Goal: Participate in discussion: Engage in conversation with other users on a specific topic

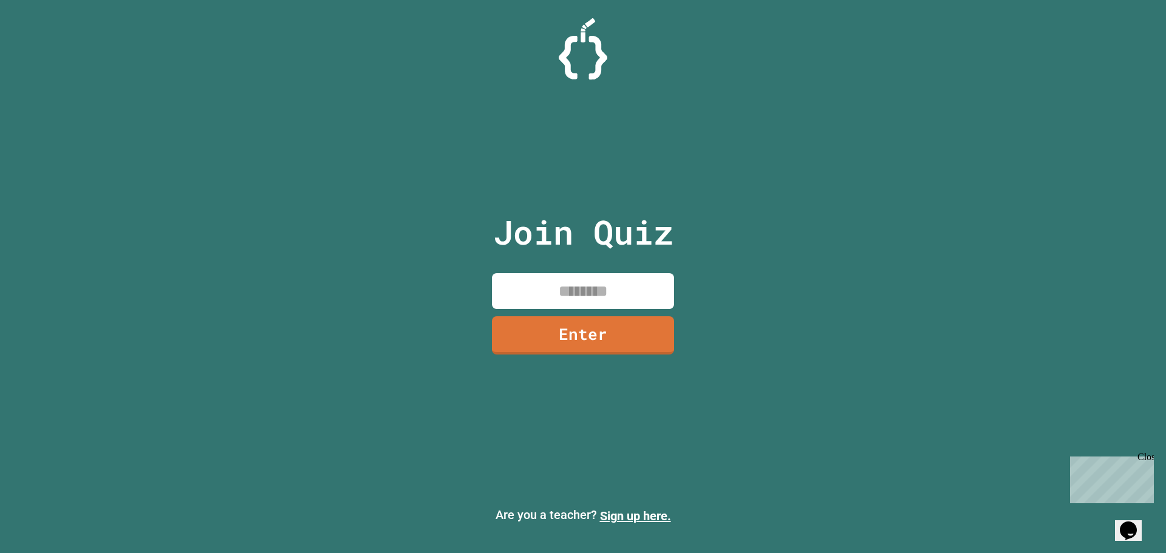
click at [607, 284] on input at bounding box center [583, 291] width 182 height 36
type input "********"
click at [549, 344] on link "Enter" at bounding box center [583, 334] width 182 height 40
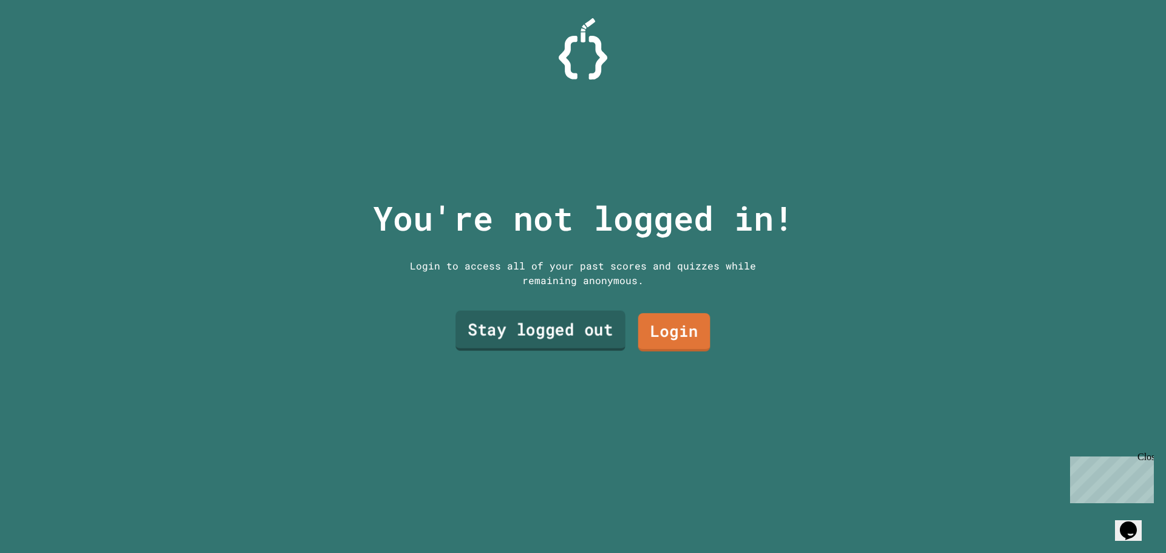
click at [561, 335] on link "Stay logged out" at bounding box center [541, 331] width 170 height 40
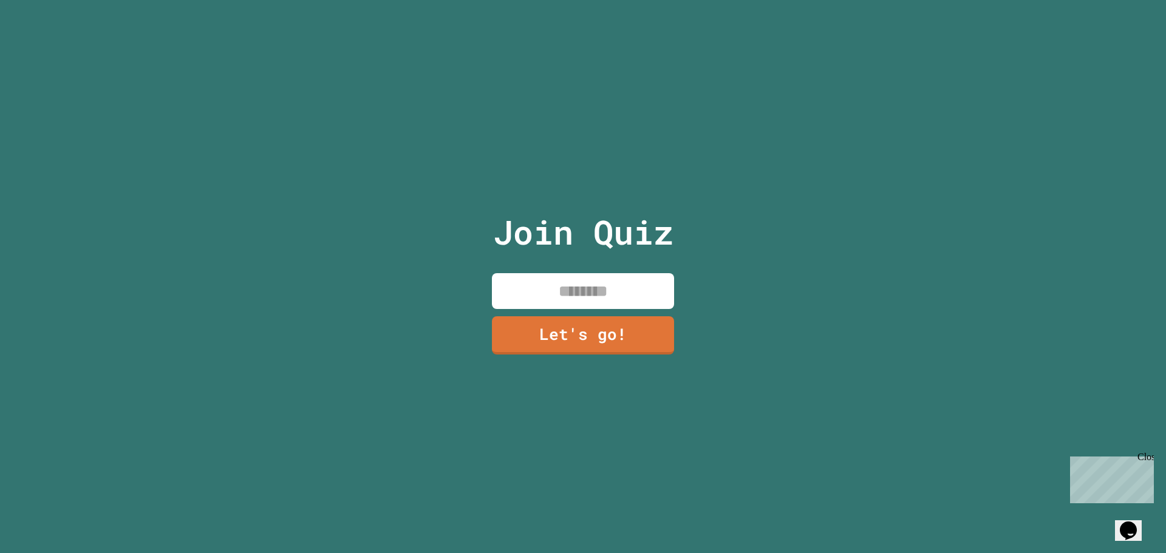
click at [589, 273] on input at bounding box center [583, 291] width 182 height 36
type input "*****"
click at [652, 346] on link "Let's go!" at bounding box center [583, 334] width 184 height 39
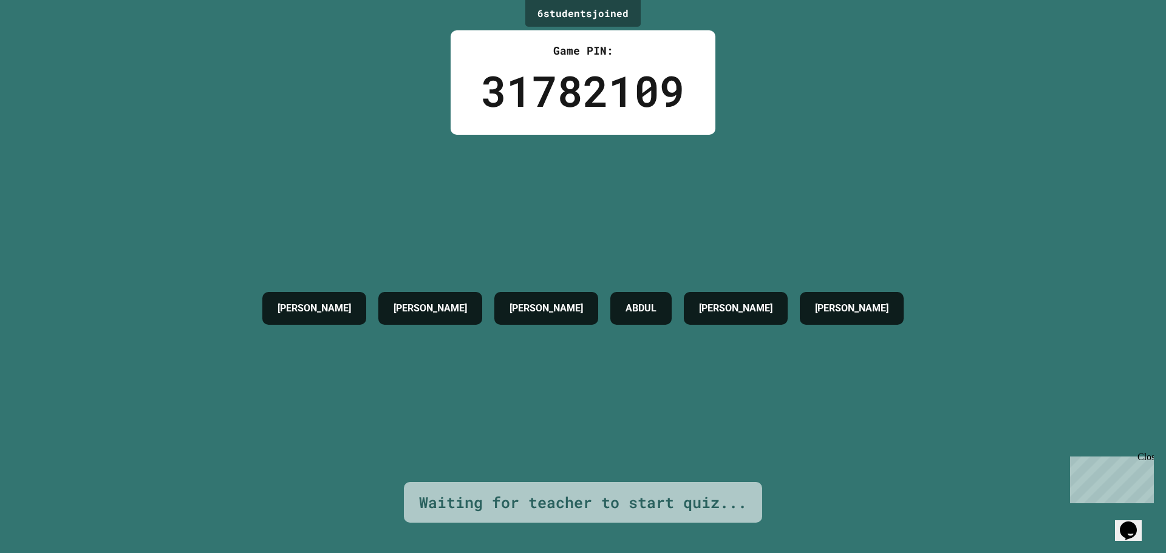
click at [704, 301] on h4 "[PERSON_NAME]" at bounding box center [736, 308] width 74 height 15
click at [626, 304] on h4 "ABDUL" at bounding box center [641, 308] width 31 height 15
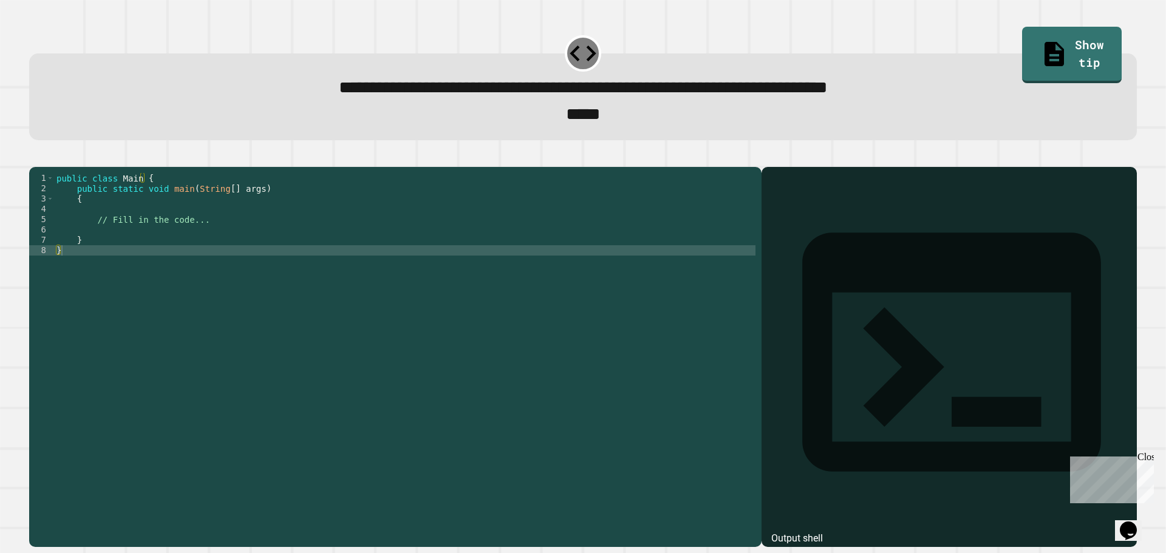
click at [203, 234] on div "public class Main { public static void main ( String [ ] args ) { // Fill in th…" at bounding box center [405, 343] width 702 height 341
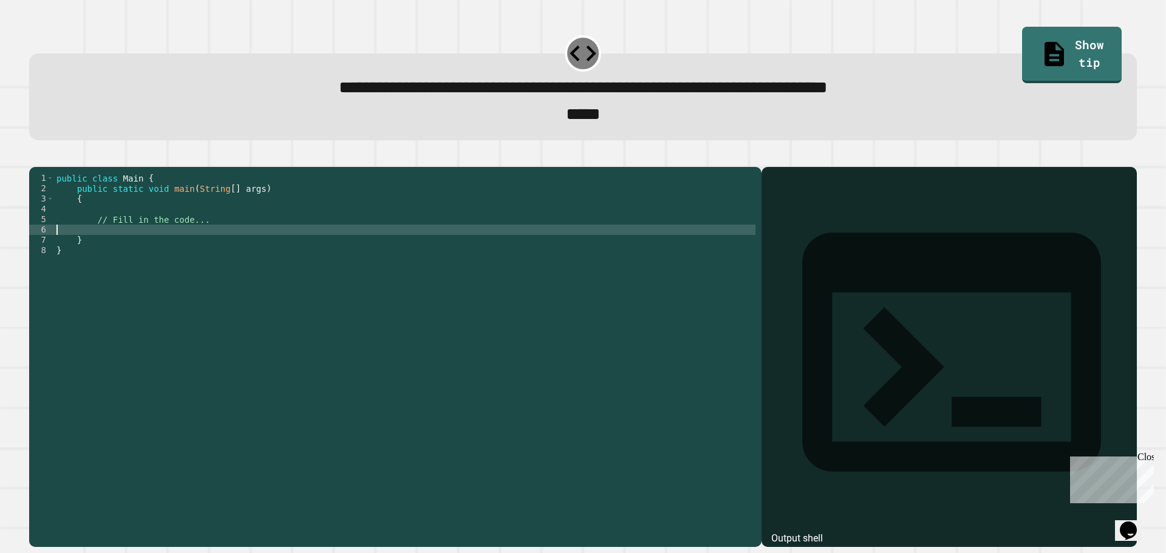
click at [168, 250] on div "public class Main { public static void main ( String [ ] args ) { // Fill in th…" at bounding box center [405, 343] width 702 height 341
type textarea "*"
click at [168, 250] on div "public class Main { public static void main ( String [ ] args ) { // Fill in th…" at bounding box center [405, 343] width 702 height 341
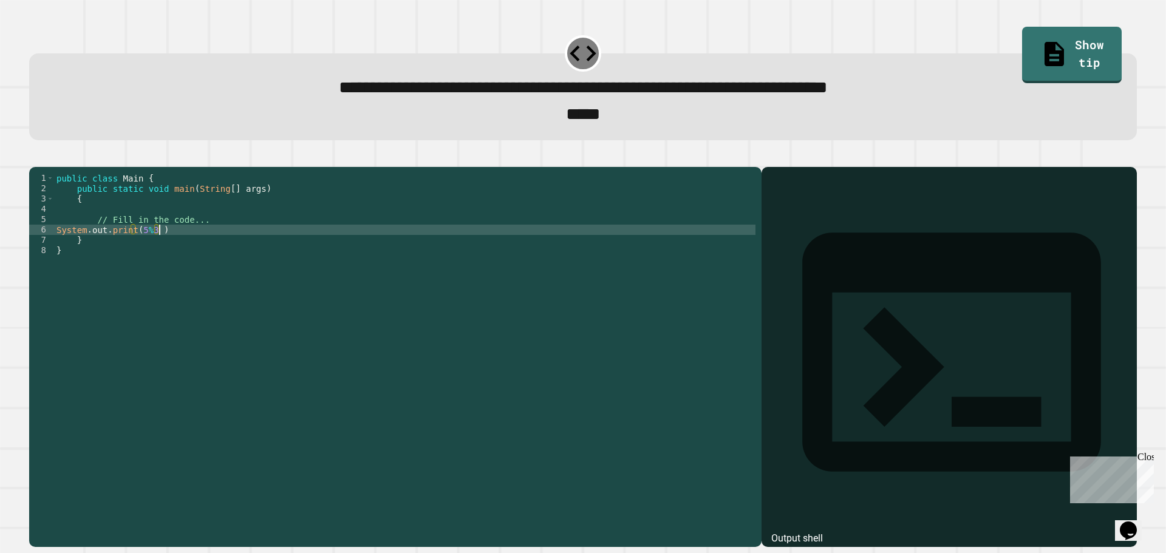
scroll to position [0, 7]
type textarea "**********"
click at [35, 157] on button "button" at bounding box center [35, 157] width 0 height 0
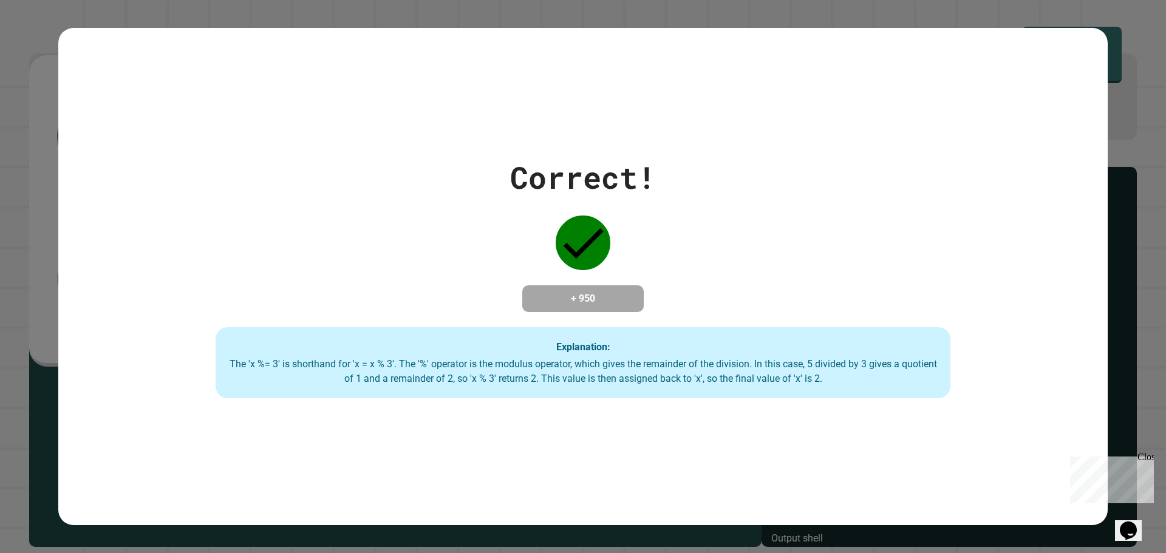
click at [611, 420] on div "Correct! + 950 Explanation: The 'x %= 3' is shorthand for 'x = x % 3'. The '%' …" at bounding box center [583, 277] width 1050 height 498
click at [618, 312] on div "+ 950" at bounding box center [582, 299] width 121 height 27
drag, startPoint x: 612, startPoint y: 301, endPoint x: 587, endPoint y: 250, distance: 56.2
click at [611, 292] on h4 "+ 950" at bounding box center [583, 299] width 97 height 15
drag, startPoint x: 587, startPoint y: 250, endPoint x: 580, endPoint y: 222, distance: 29.0
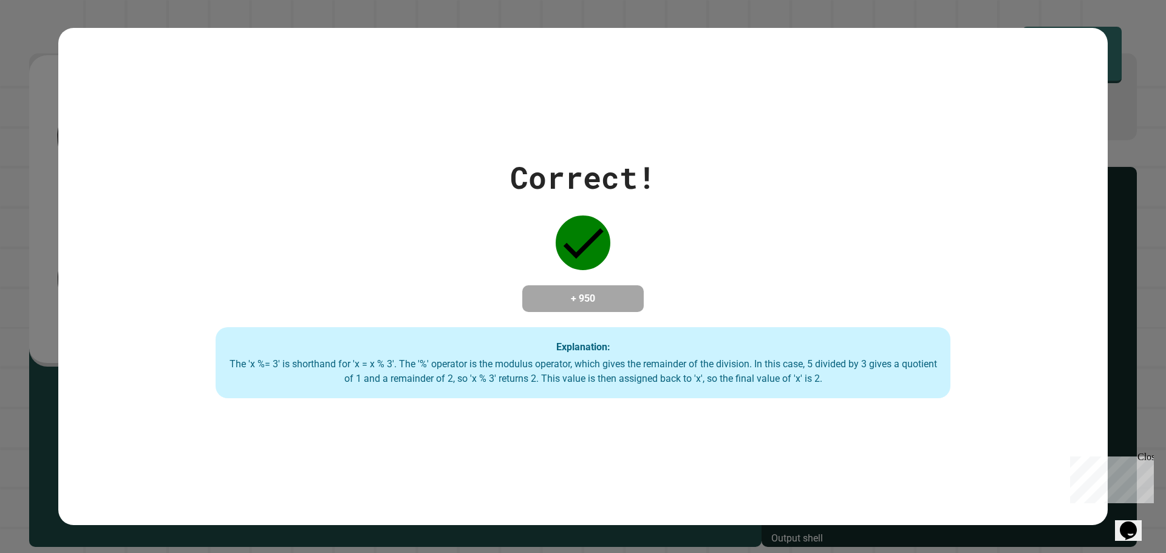
click at [584, 238] on icon at bounding box center [583, 243] width 55 height 55
click at [566, 200] on div "Correct! + 950 Explanation: The 'x %= 3' is shorthand for 'x = x % 3'. The '%' …" at bounding box center [583, 277] width 1050 height 244
drag, startPoint x: 566, startPoint y: 200, endPoint x: 574, endPoint y: 363, distance: 163.6
click at [569, 229] on div "Correct! + 950 Explanation: The 'x %= 3' is shorthand for 'x = x % 3'. The '%' …" at bounding box center [583, 277] width 1050 height 244
click at [552, 412] on div "Correct! + 950 Explanation: The 'x %= 3' is shorthand for 'x = x % 3'. The '%' …" at bounding box center [583, 277] width 1050 height 498
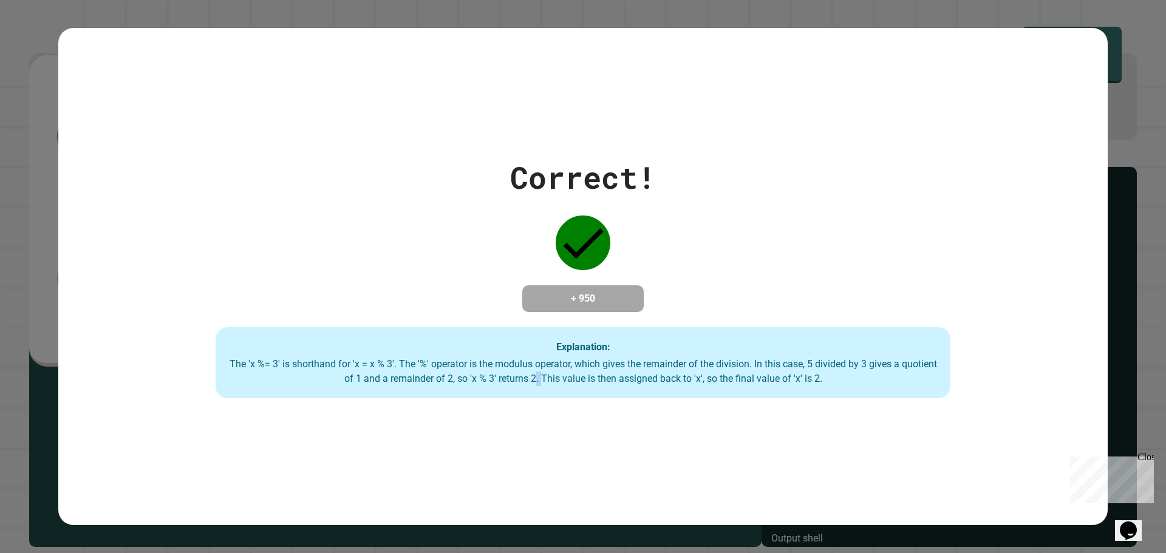
click at [552, 411] on div "Correct! + 950 Explanation: The 'x %= 3' is shorthand for 'x = x % 3'. The '%' …" at bounding box center [583, 277] width 1050 height 498
click at [683, 412] on div "Correct! + 950 Explanation: The 'x %= 3' is shorthand for 'x = x % 3'. The '%' …" at bounding box center [583, 277] width 1050 height 498
click at [1148, 456] on div "Close" at bounding box center [1145, 459] width 15 height 15
click at [952, 473] on div "Correct! + 950 Explanation: The 'x %= 3' is shorthand for 'x = x % 3'. The '%' …" at bounding box center [583, 277] width 1050 height 498
click at [499, 269] on div "Correct! + 950 Explanation: The 'x %= 3' is shorthand for 'x = x % 3'. The '%' …" at bounding box center [583, 277] width 1050 height 244
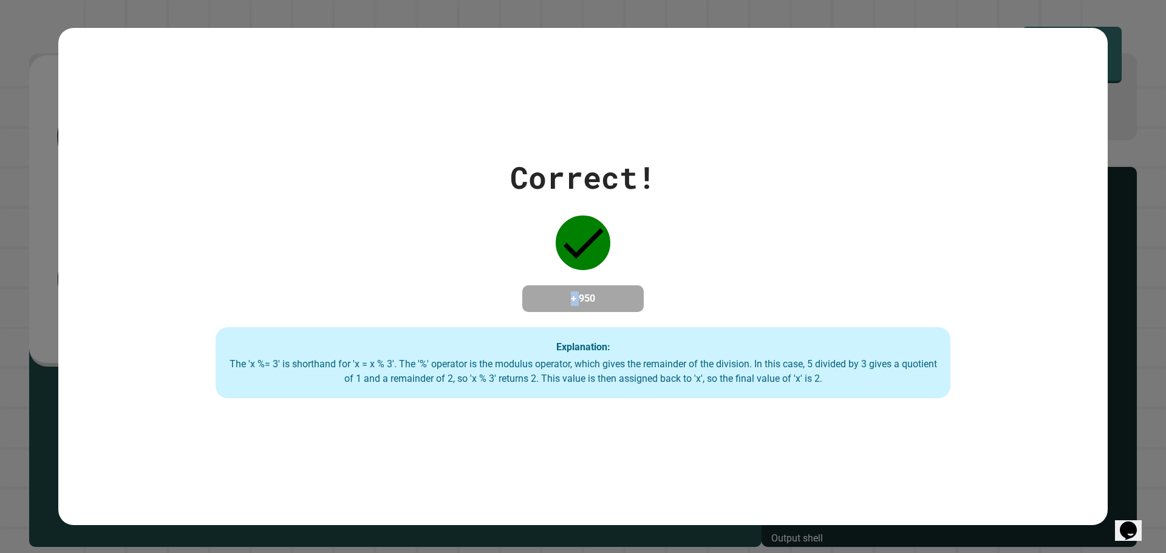
click at [499, 269] on div "Correct! + 950 Explanation: The 'x %= 3' is shorthand for 'x = x % 3'. The '%' …" at bounding box center [583, 277] width 1050 height 244
click at [676, 233] on div "Correct! + 950 Explanation: The 'x %= 3' is shorthand for 'x = x % 3'. The '%' …" at bounding box center [583, 277] width 1050 height 244
click at [491, 248] on div "Correct! + 950 Explanation: The 'x %= 3' is shorthand for 'x = x % 3'. The '%' …" at bounding box center [583, 277] width 1050 height 244
click at [852, 327] on div "Explanation: The 'x %= 3' is shorthand for 'x = x % 3'. The '%' operator is the…" at bounding box center [583, 363] width 735 height 72
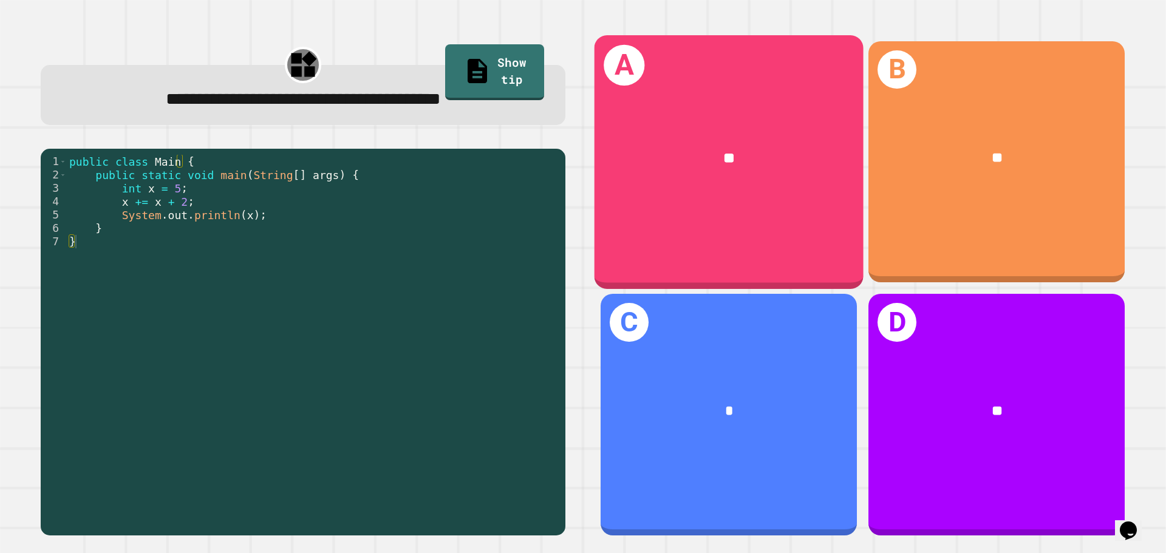
click at [710, 180] on div "**" at bounding box center [729, 158] width 269 height 81
click at [666, 250] on div "A **" at bounding box center [729, 161] width 269 height 253
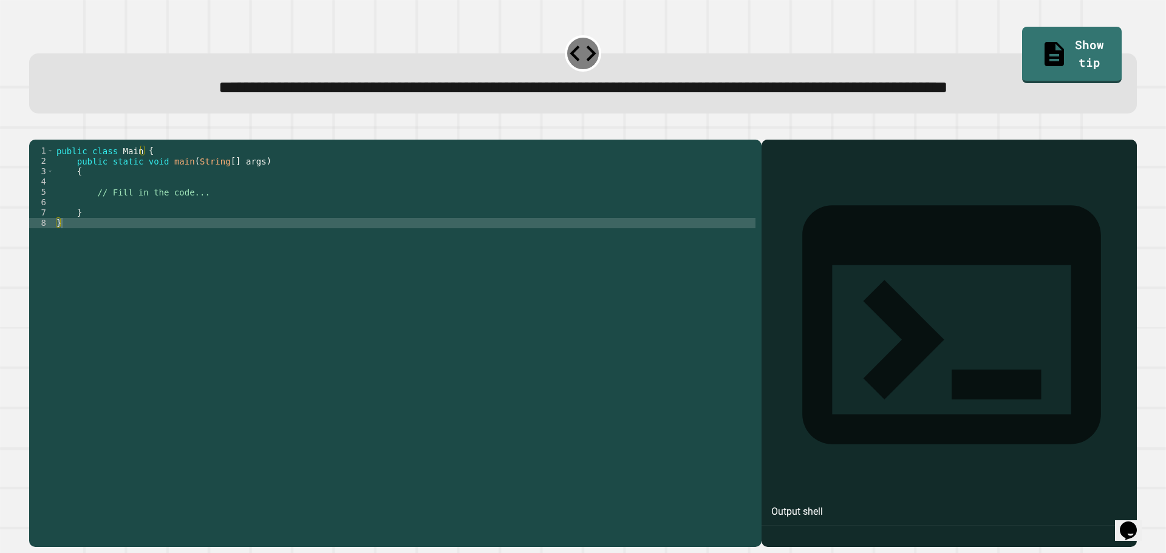
click at [168, 246] on div "public class Main { public static void main ( String [ ] args ) { // Fill in th…" at bounding box center [405, 316] width 702 height 341
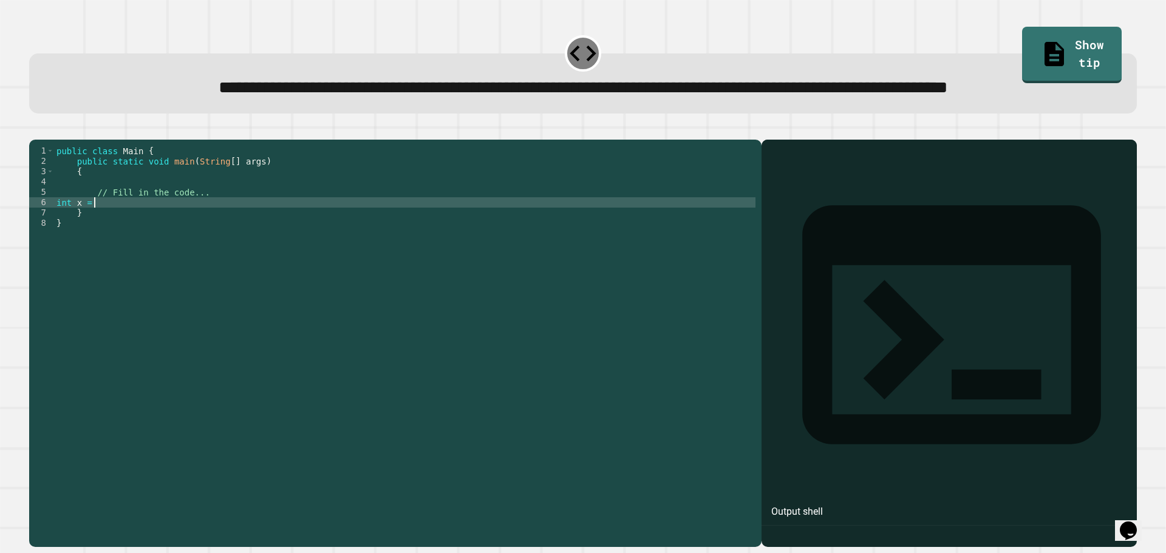
scroll to position [0, 2]
type textarea "*********"
type textarea "**********"
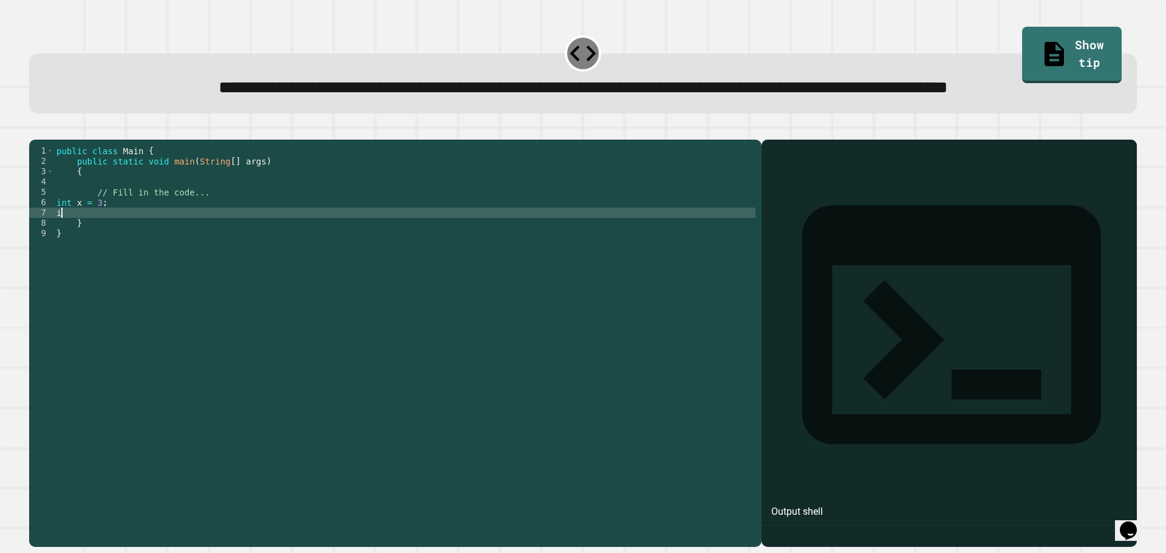
type textarea "*"
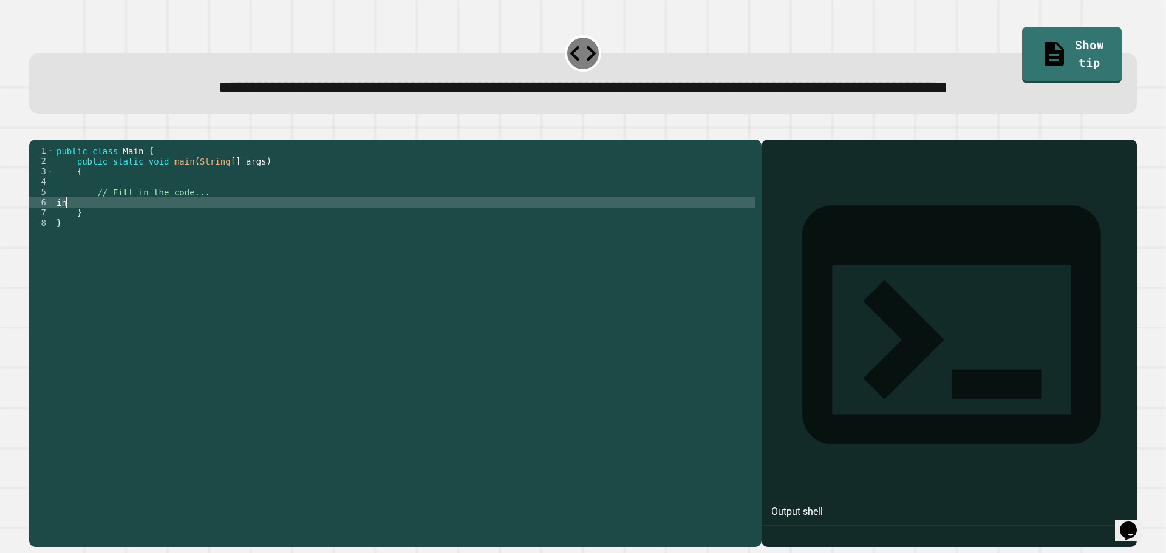
type textarea "*"
type textarea "*********"
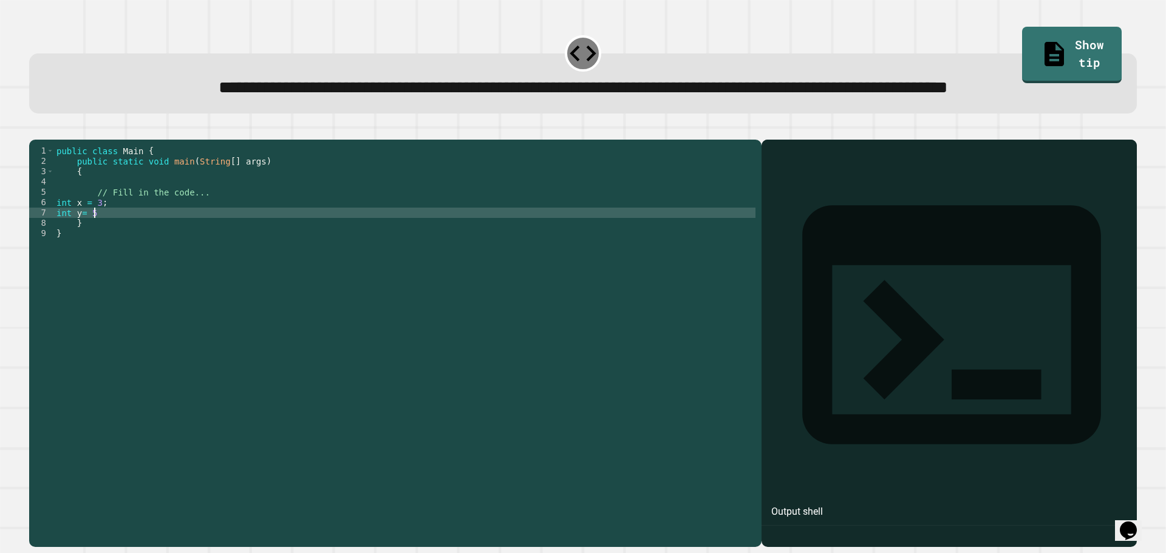
type textarea "*********"
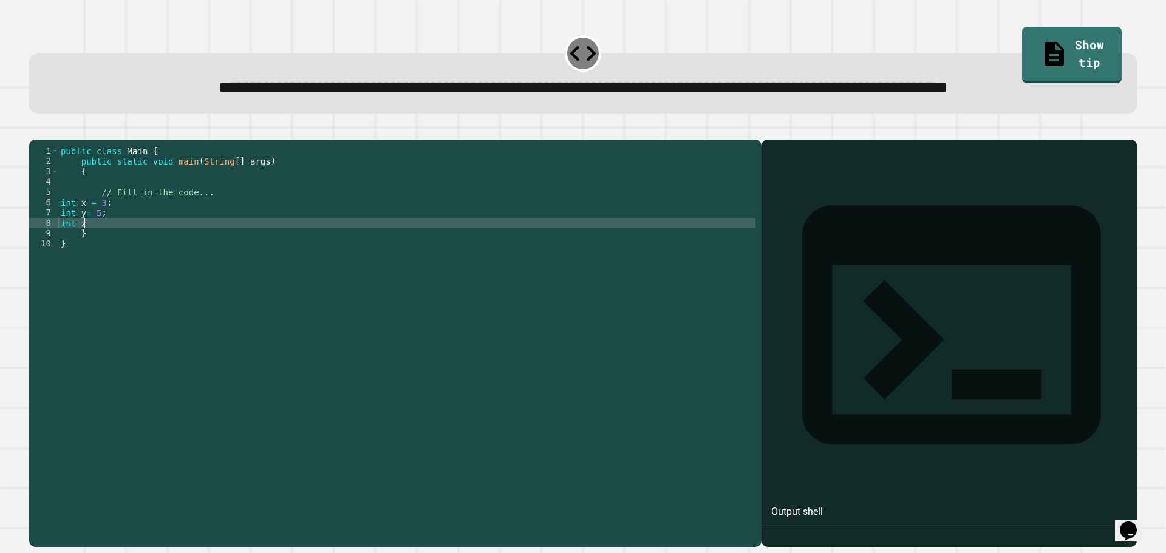
scroll to position [0, 0]
type textarea "*"
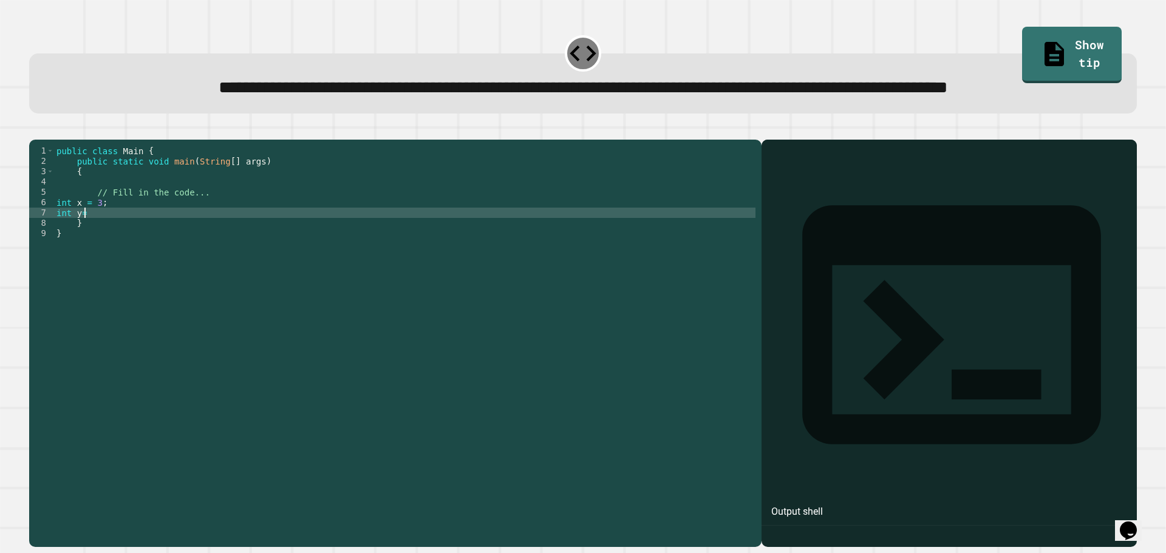
type textarea "*"
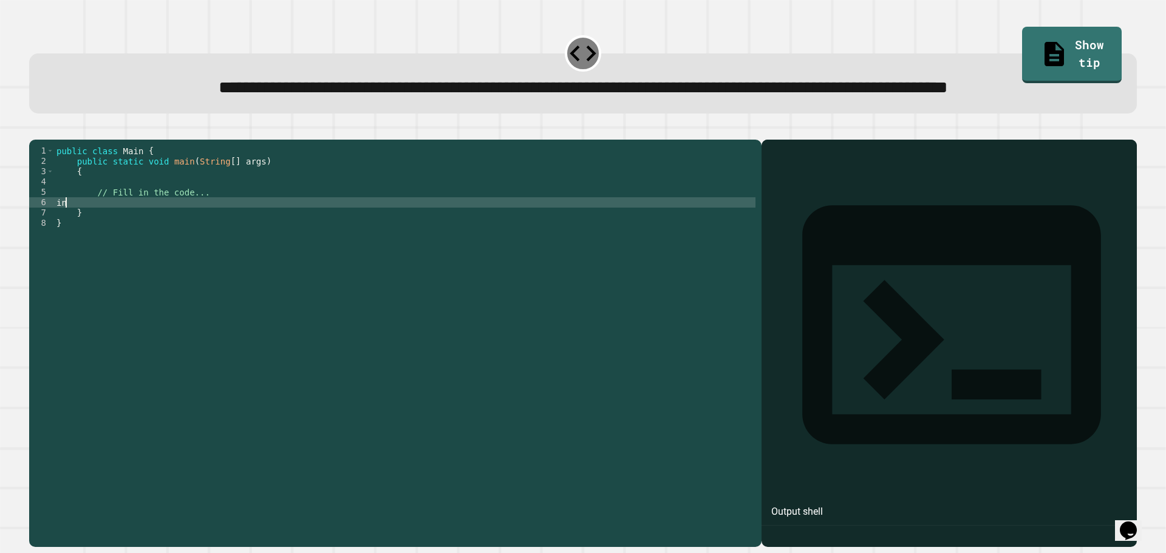
type textarea "*"
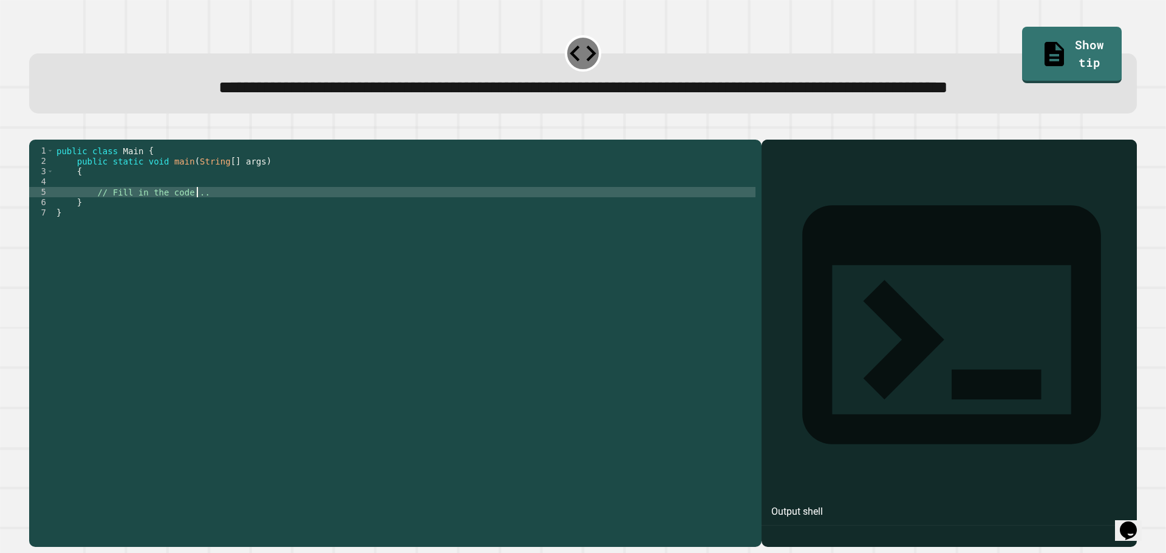
type textarea "**********"
click at [35, 130] on button "button" at bounding box center [35, 130] width 0 height 0
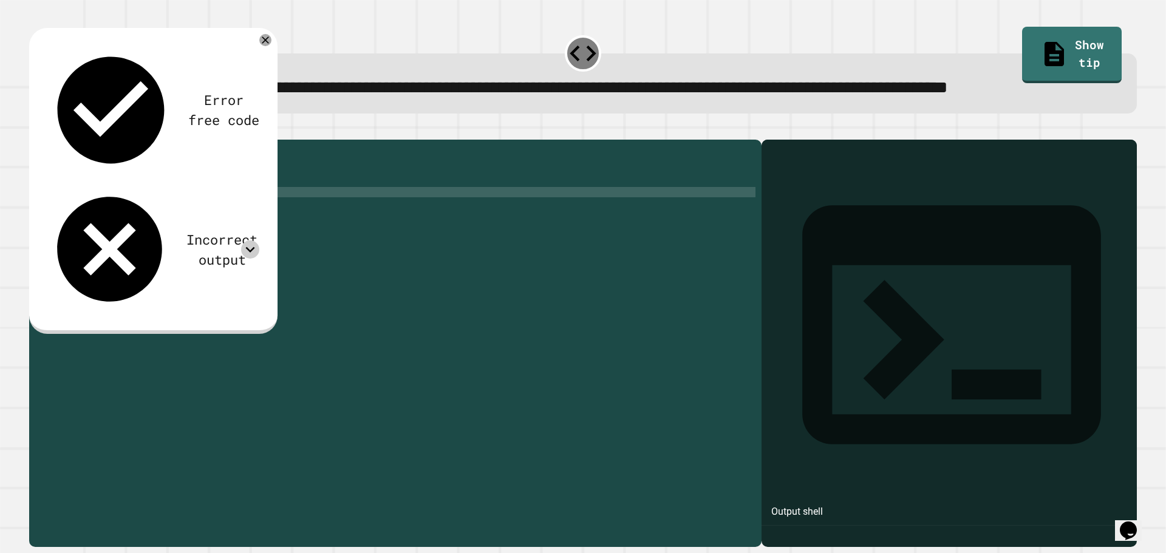
click at [254, 241] on icon at bounding box center [250, 250] width 18 height 18
click at [262, 47] on div at bounding box center [265, 40] width 15 height 15
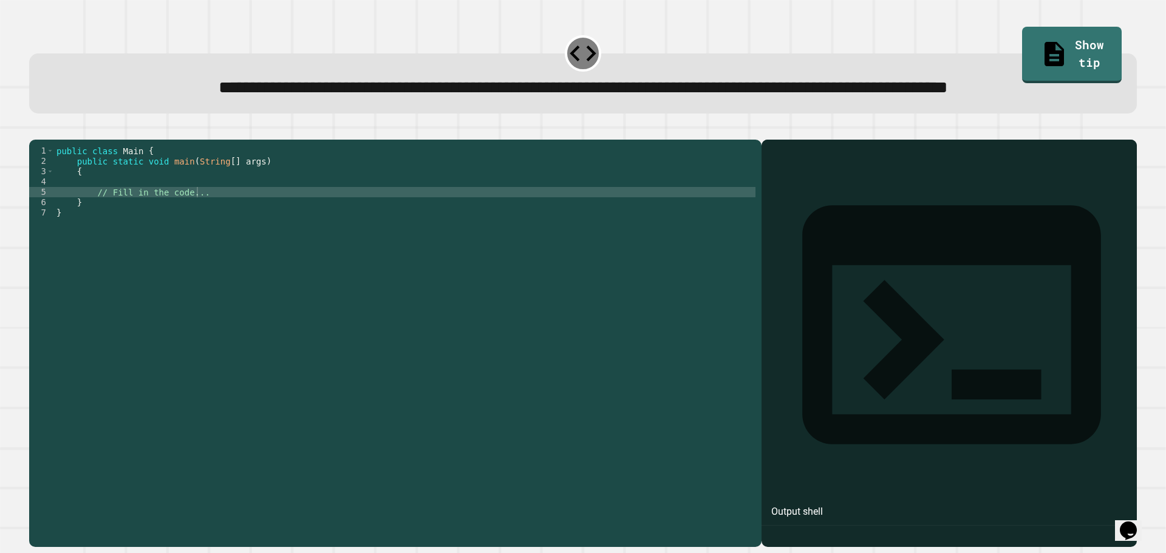
drag, startPoint x: 38, startPoint y: 168, endPoint x: 29, endPoint y: 173, distance: 10.6
click at [29, 140] on div at bounding box center [583, 132] width 1108 height 15
click at [35, 130] on button "button" at bounding box center [35, 130] width 0 height 0
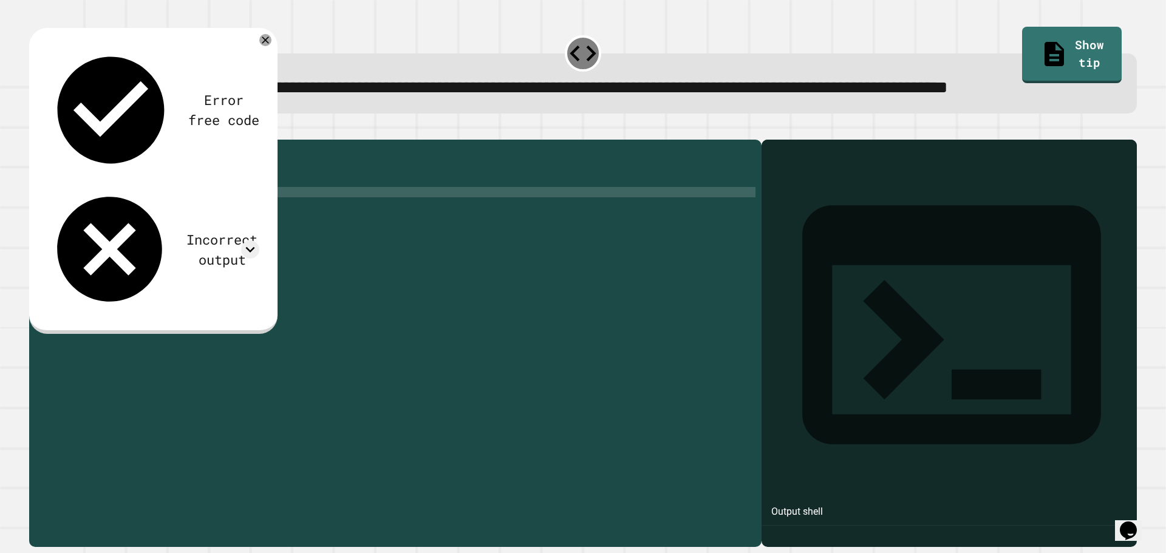
click at [228, 243] on div "public class Main { public static void main ( String [ ] args ) { // Fill in th…" at bounding box center [405, 316] width 702 height 341
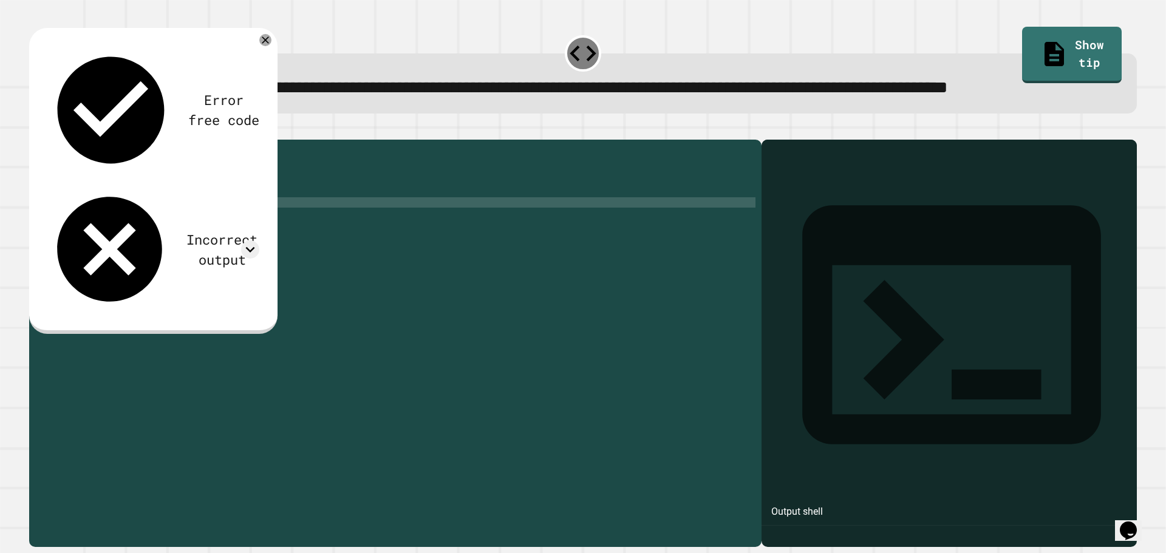
type textarea "*"
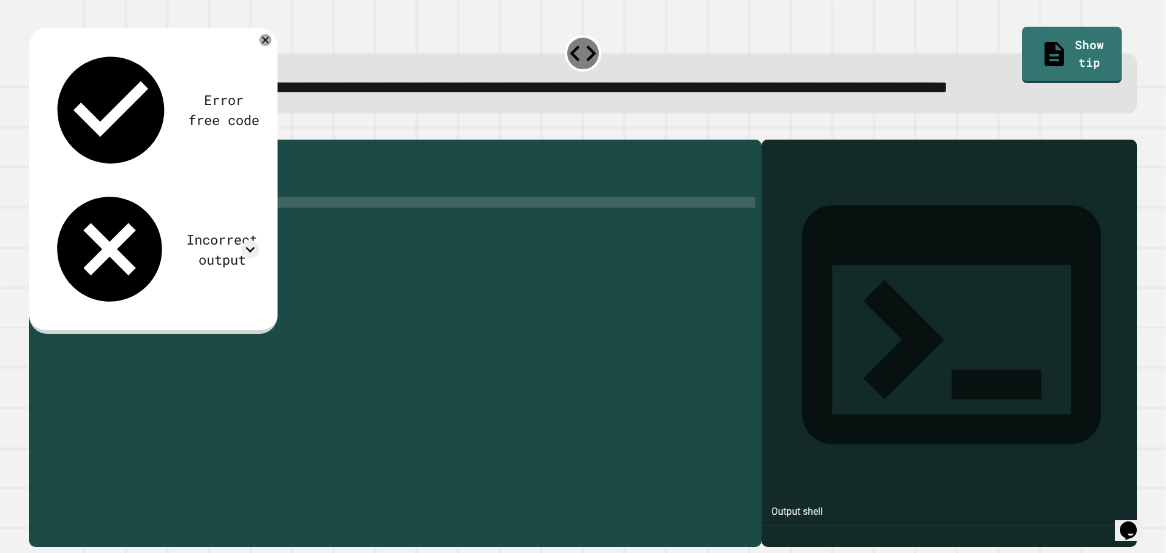
scroll to position [0, 10]
type textarea "**********"
click at [35, 130] on icon "button" at bounding box center [35, 130] width 0 height 0
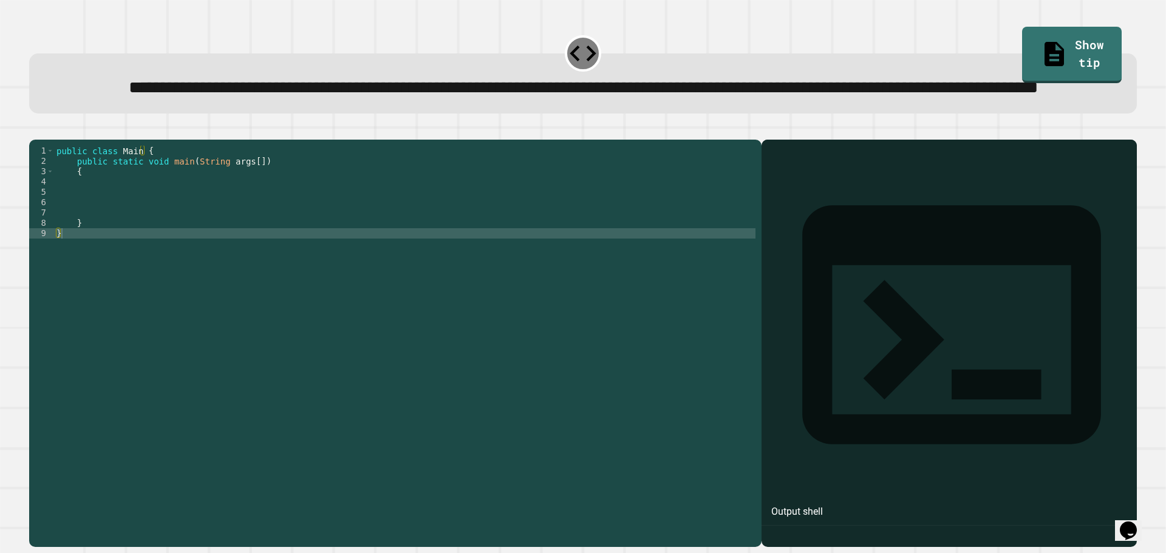
click at [178, 224] on div "public class Main { public static void main ( String args [ ]) { } }" at bounding box center [405, 316] width 702 height 341
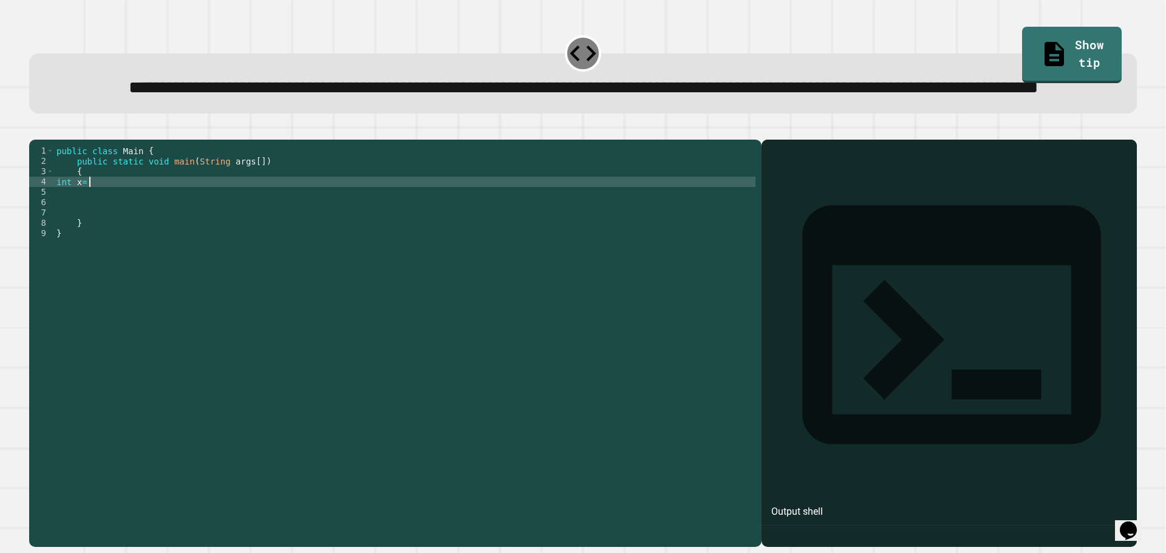
scroll to position [0, 2]
type textarea "**********"
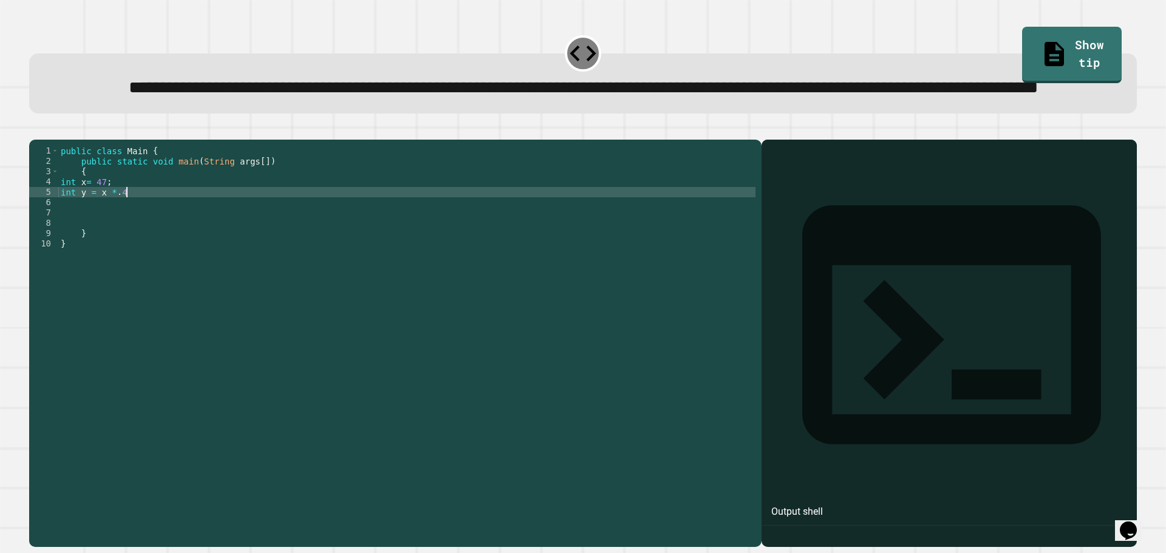
scroll to position [0, 4]
type textarea "**********"
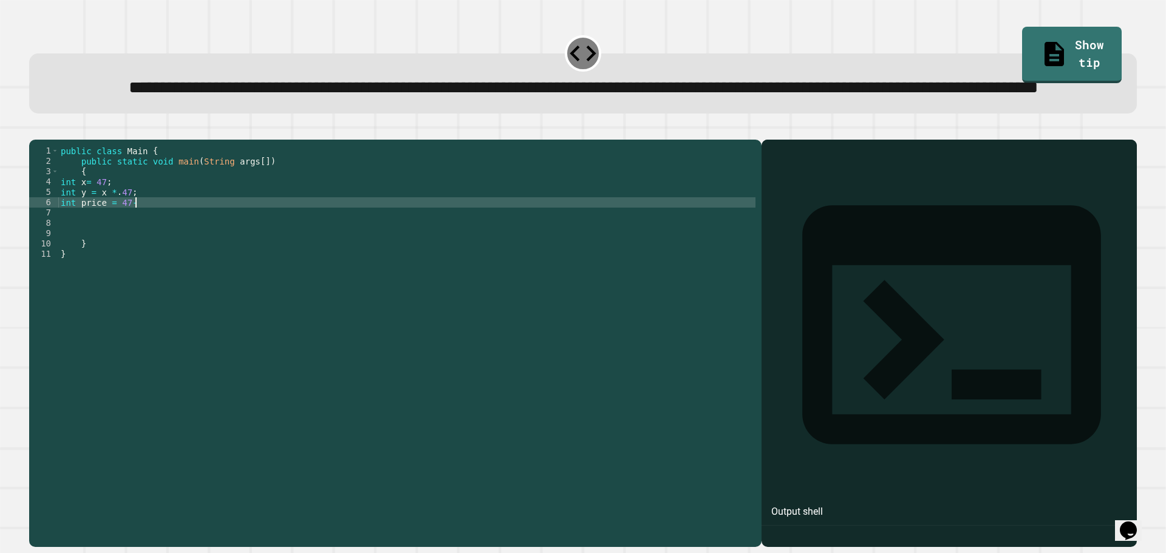
scroll to position [0, 5]
type textarea "**********"
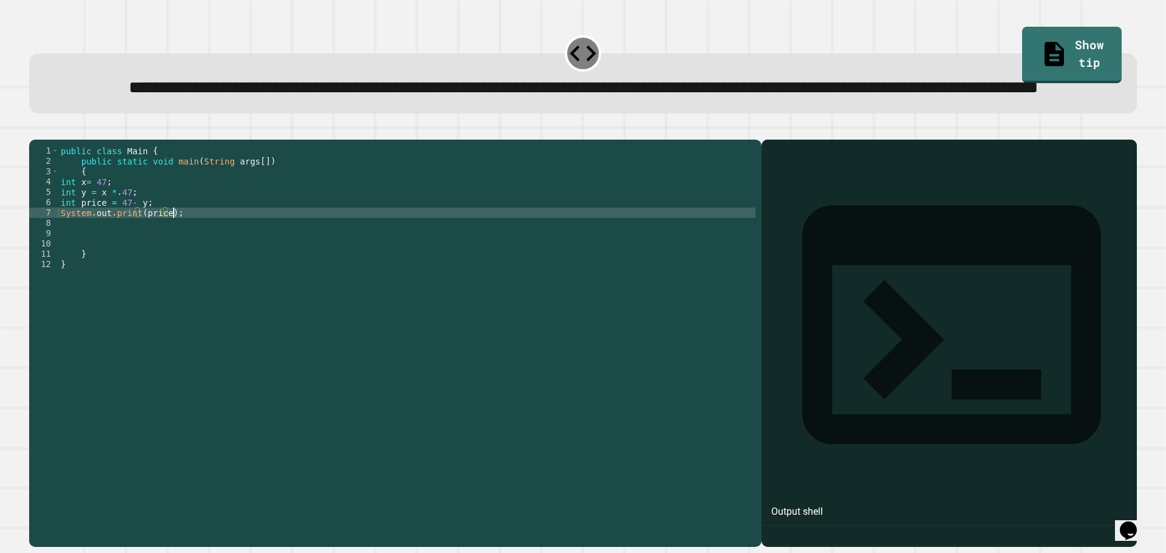
scroll to position [0, 7]
click at [35, 130] on button "button" at bounding box center [35, 130] width 0 height 0
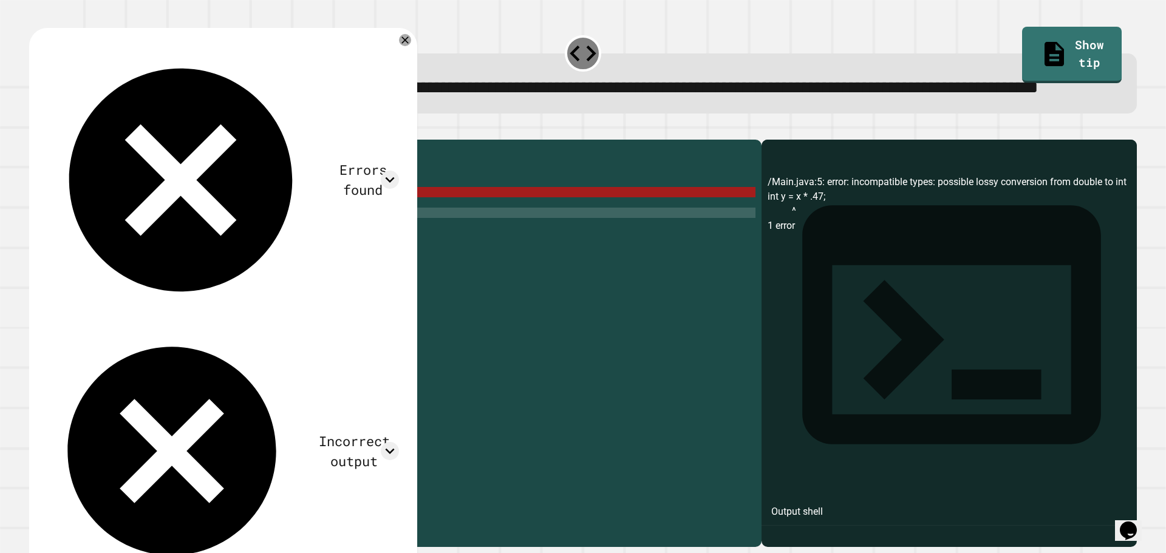
click at [72, 241] on div "public class Main { public static void main ( String args [ ]) { int x = 47 ; i…" at bounding box center [406, 316] width 697 height 341
click at [74, 241] on div "public class Main { public static void main ( String args [ ]) { int x = 47 ; i…" at bounding box center [406, 316] width 697 height 341
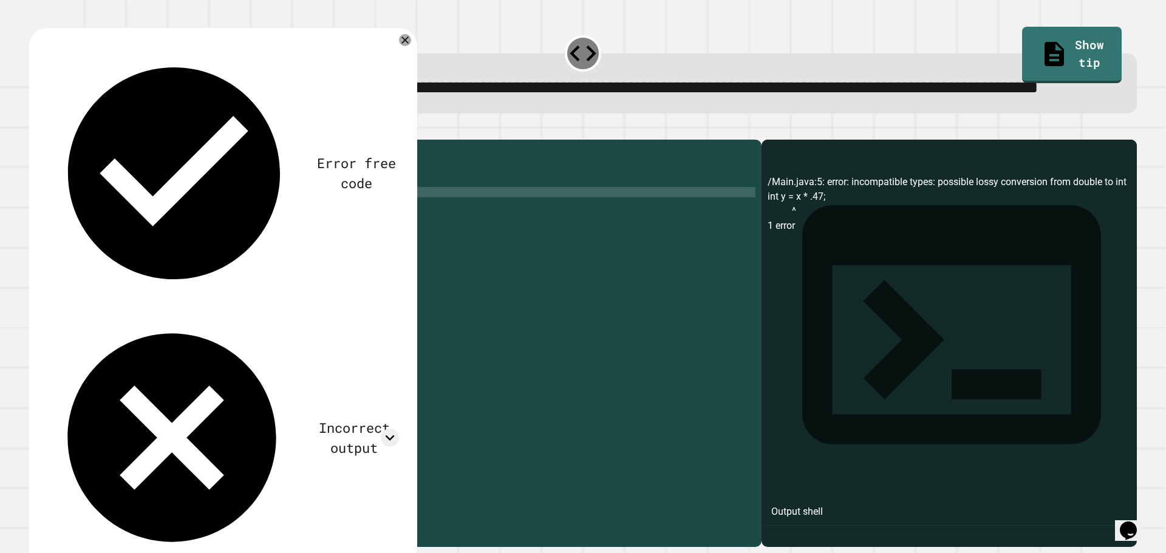
scroll to position [0, 2]
click at [35, 130] on button "button" at bounding box center [35, 130] width 0 height 0
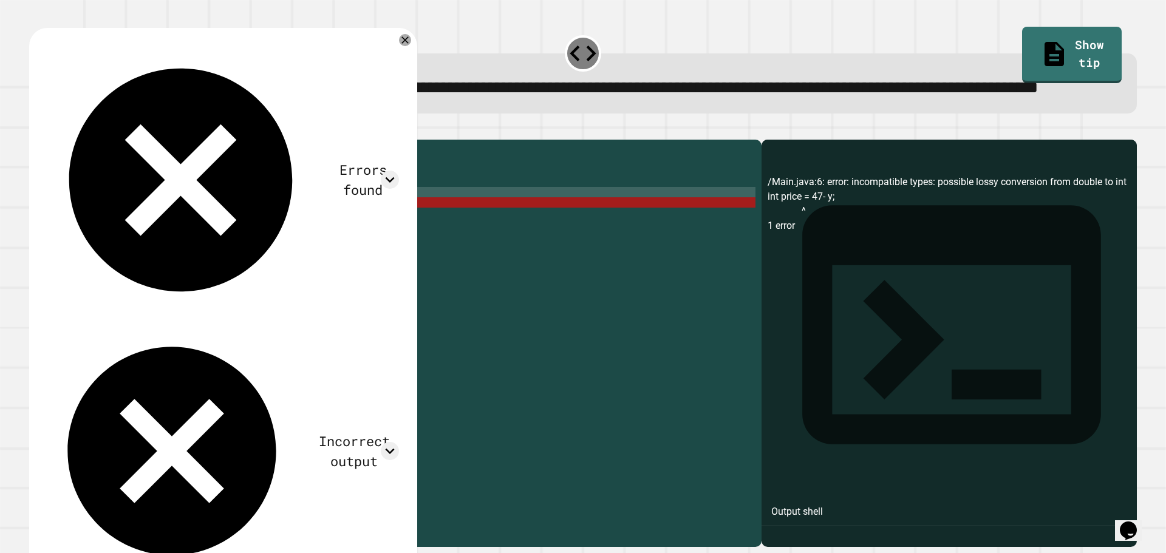
click at [116, 248] on div "public class Main { public static void main ( String args [ ]) { int x = 47 ; d…" at bounding box center [406, 316] width 697 height 341
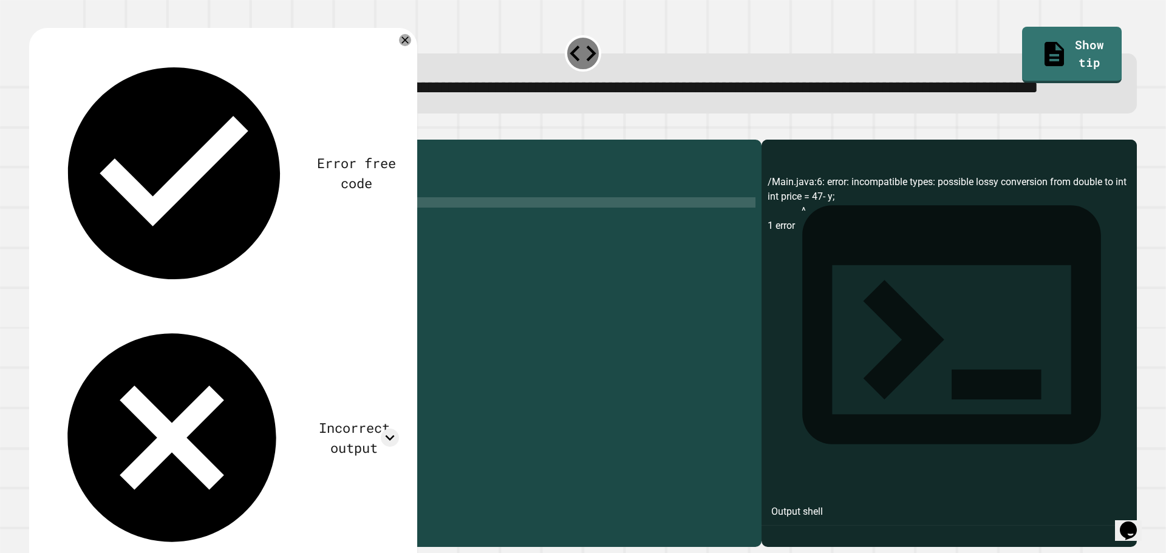
scroll to position [0, 4]
click at [35, 130] on icon "button" at bounding box center [35, 130] width 0 height 0
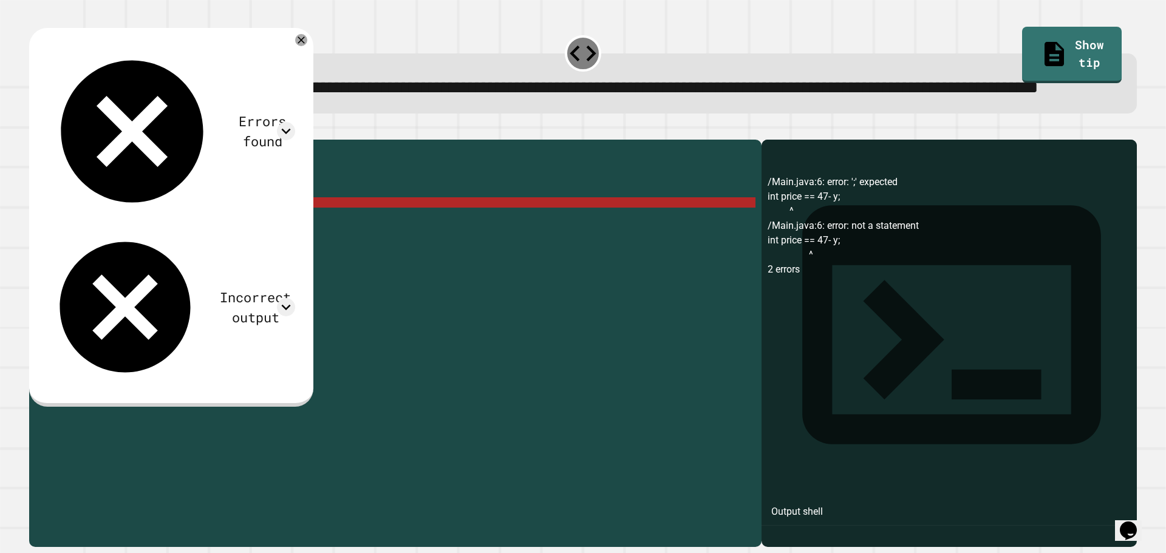
click at [118, 247] on div "public class Main { public static void main ( String args [ ]) { int x = 47 ; d…" at bounding box center [406, 316] width 697 height 341
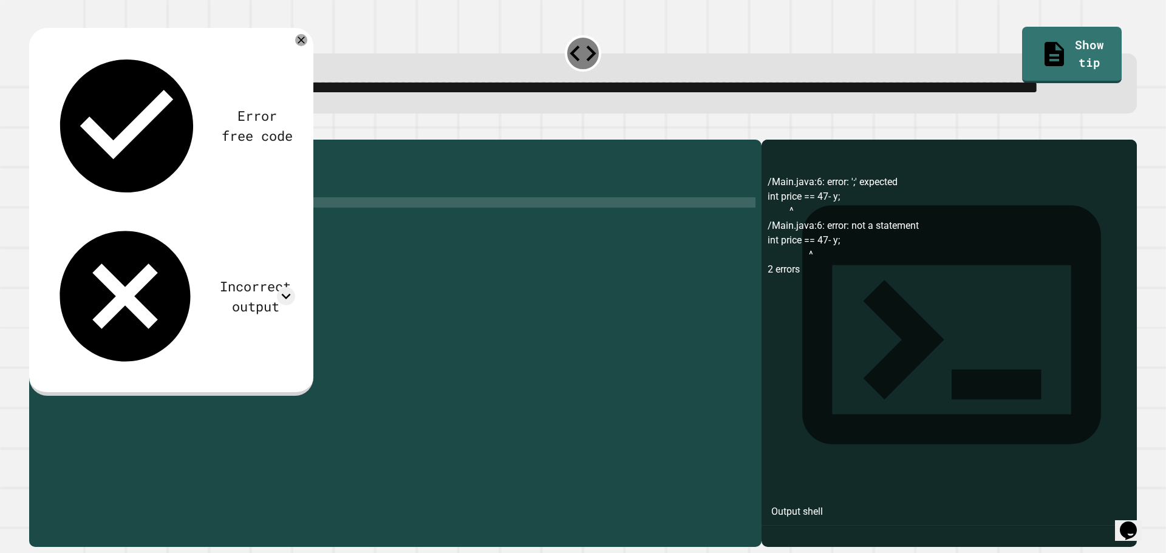
click at [35, 130] on icon "button" at bounding box center [35, 130] width 0 height 0
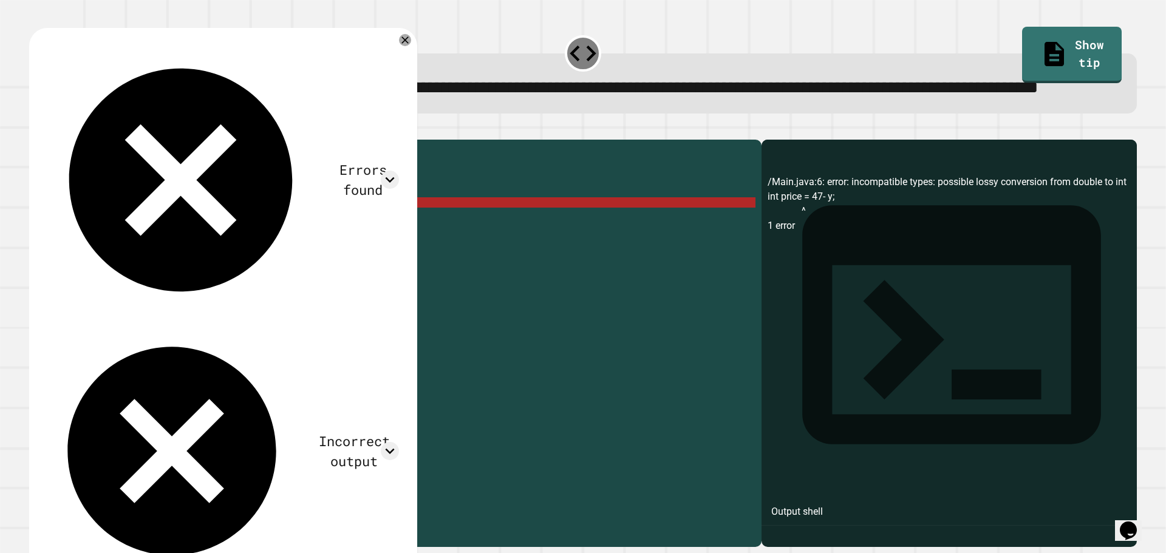
click at [73, 248] on div "public class Main { public static void main ( String args [ ]) { int x = 47 ; d…" at bounding box center [406, 316] width 697 height 341
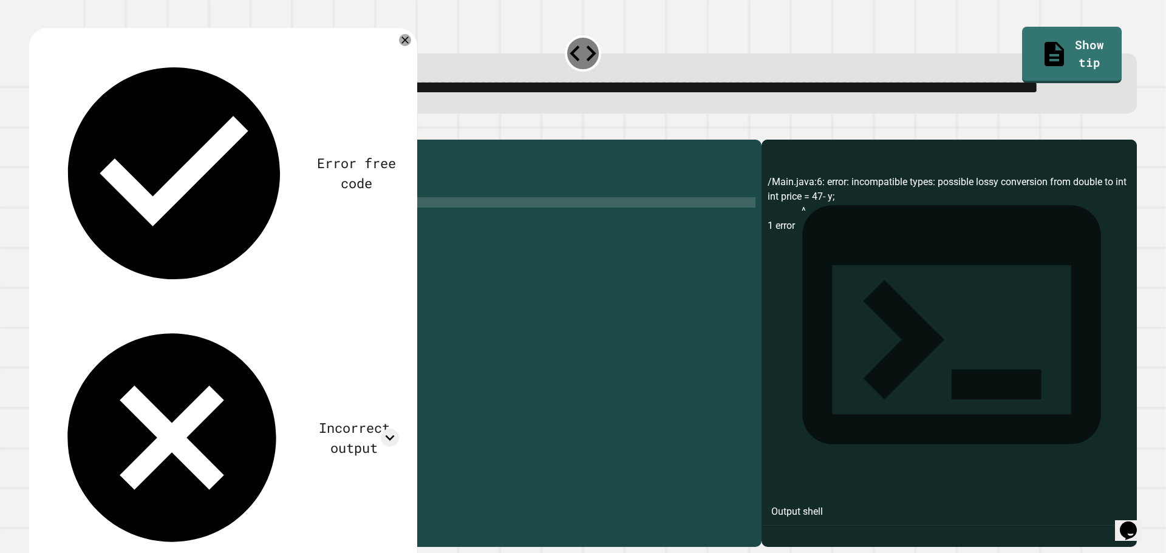
scroll to position [0, 2]
click at [35, 130] on icon "button" at bounding box center [35, 130] width 0 height 0
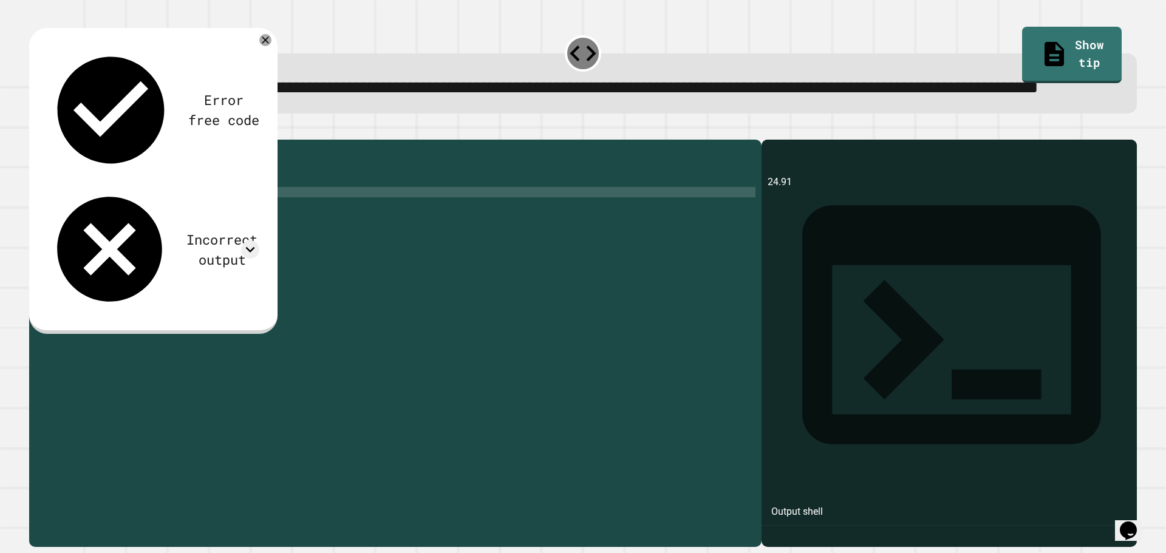
click at [145, 236] on div "public class Main { public static void main ( String args [ ]) { int x = 47 ; d…" at bounding box center [406, 316] width 697 height 341
click at [140, 250] on div "public class Main { public static void main ( String args [ ]) { int x = 47 ; d…" at bounding box center [406, 316] width 697 height 341
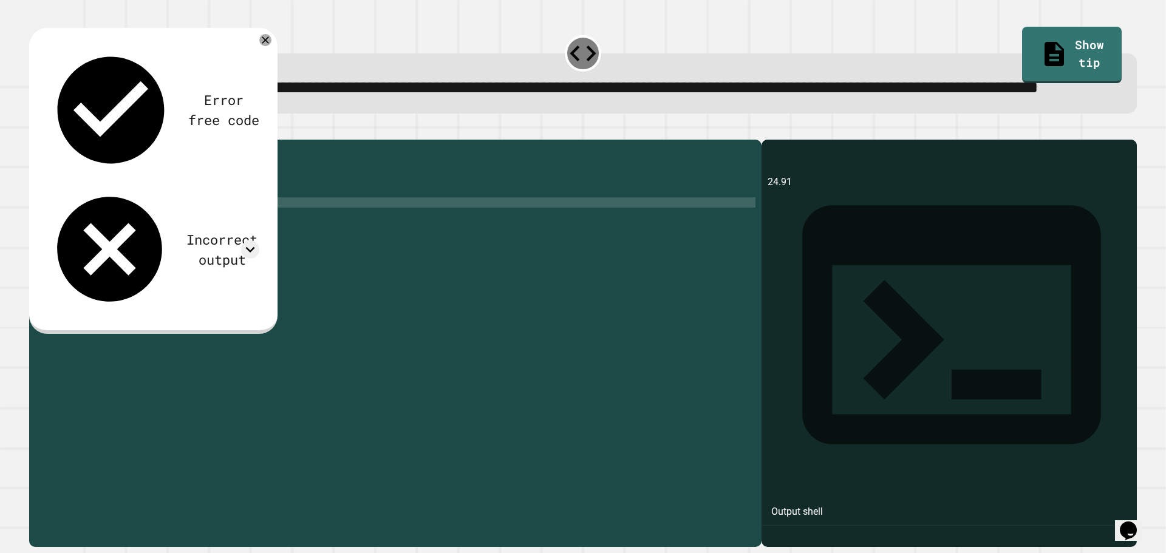
click at [35, 130] on icon "button" at bounding box center [35, 130] width 0 height 0
click at [143, 244] on div "public class Main { public static void main ( String args [ ]) { int x = 47 ; d…" at bounding box center [406, 316] width 697 height 341
click at [140, 245] on div "public class Main { public static void main ( String args [ ]) { int x = 47 ; d…" at bounding box center [406, 316] width 697 height 341
type textarea "**********"
click at [35, 130] on icon "button" at bounding box center [35, 130] width 0 height 0
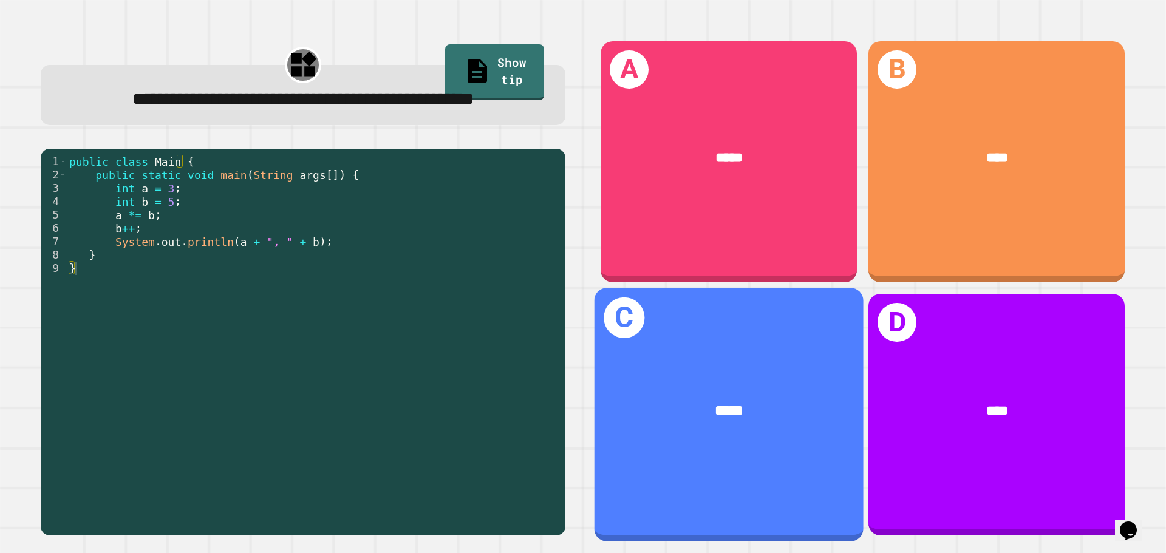
click at [694, 351] on div "C *****" at bounding box center [729, 414] width 269 height 253
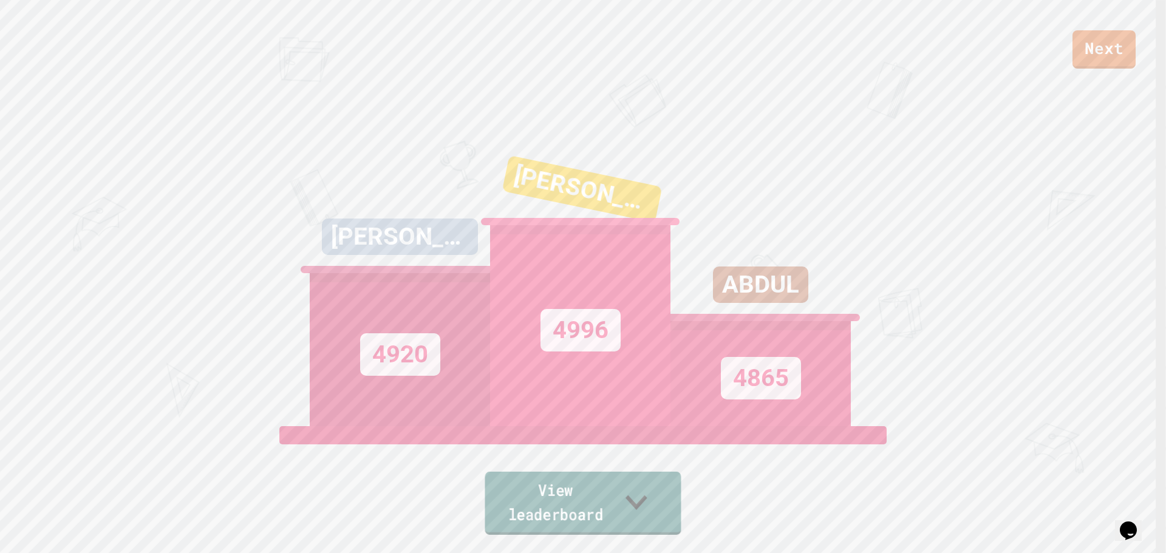
click at [607, 525] on link "View leaderboard" at bounding box center [583, 503] width 196 height 63
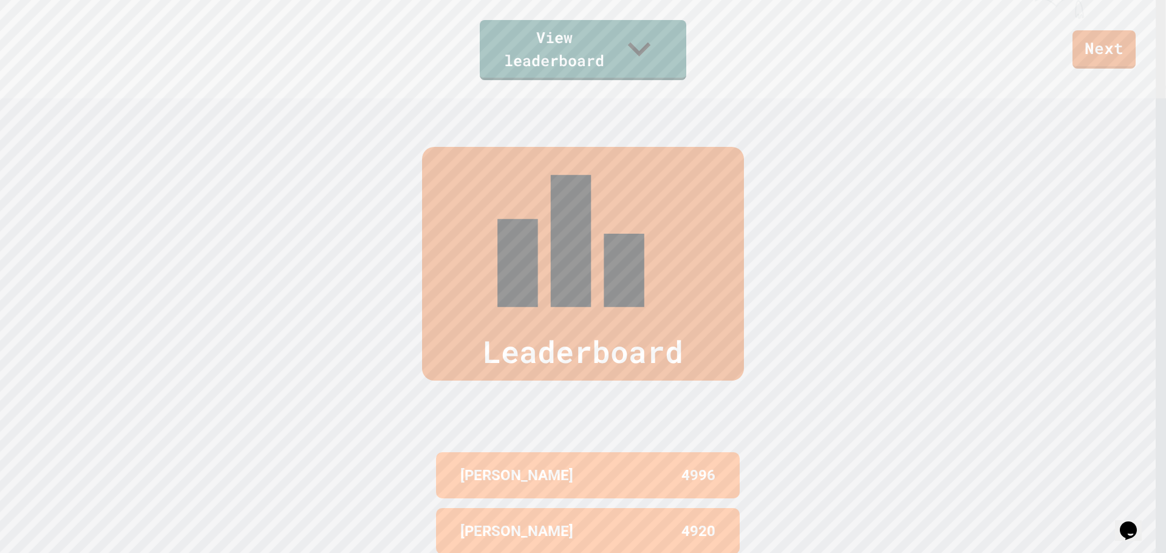
scroll to position [437, 0]
